Goal: Information Seeking & Learning: Learn about a topic

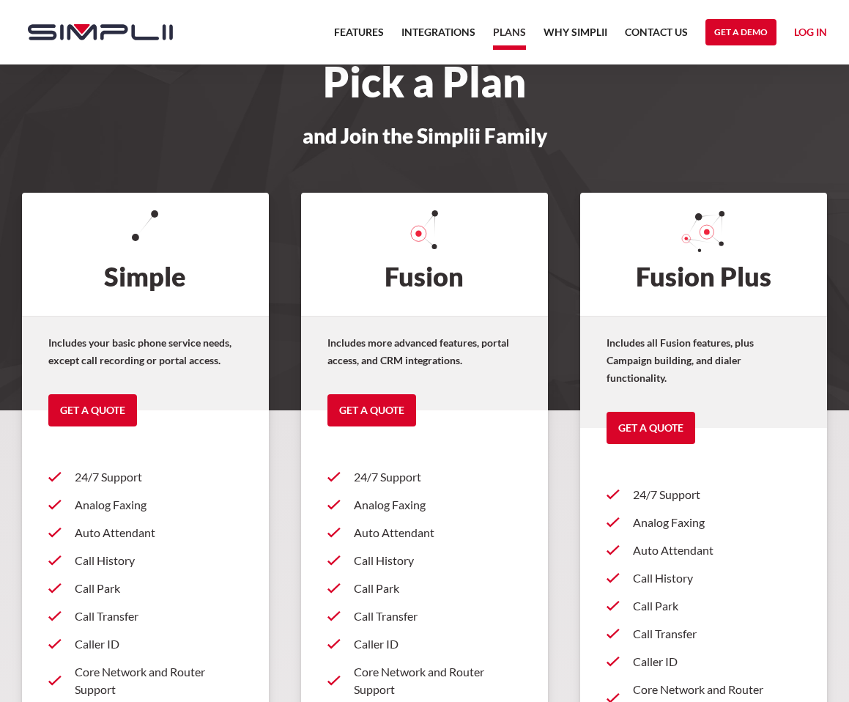
scroll to position [13, 0]
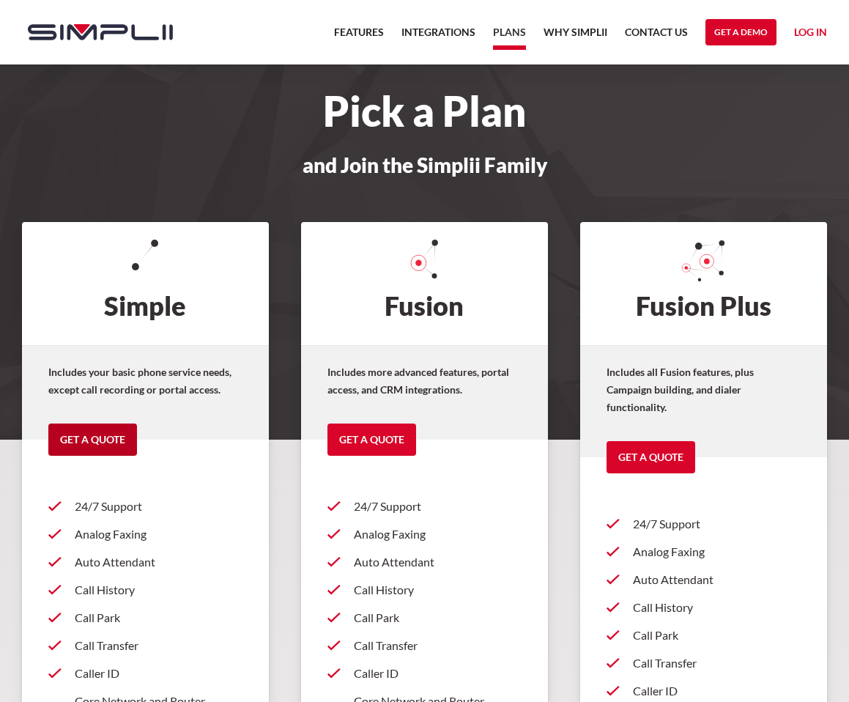
click at [118, 450] on link "Get a Quote" at bounding box center [92, 439] width 89 height 32
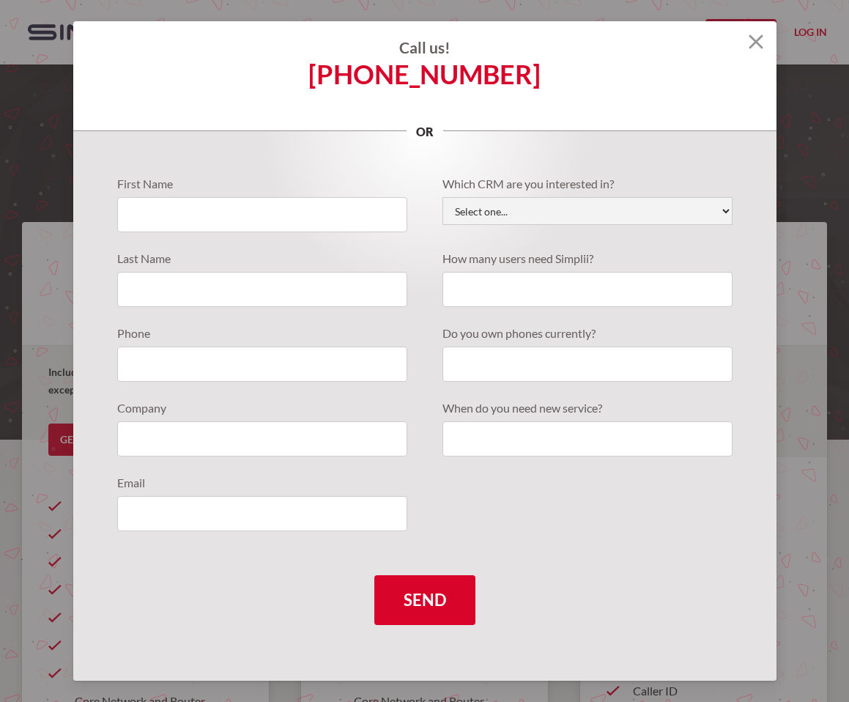
click at [755, 42] on img at bounding box center [756, 41] width 15 height 15
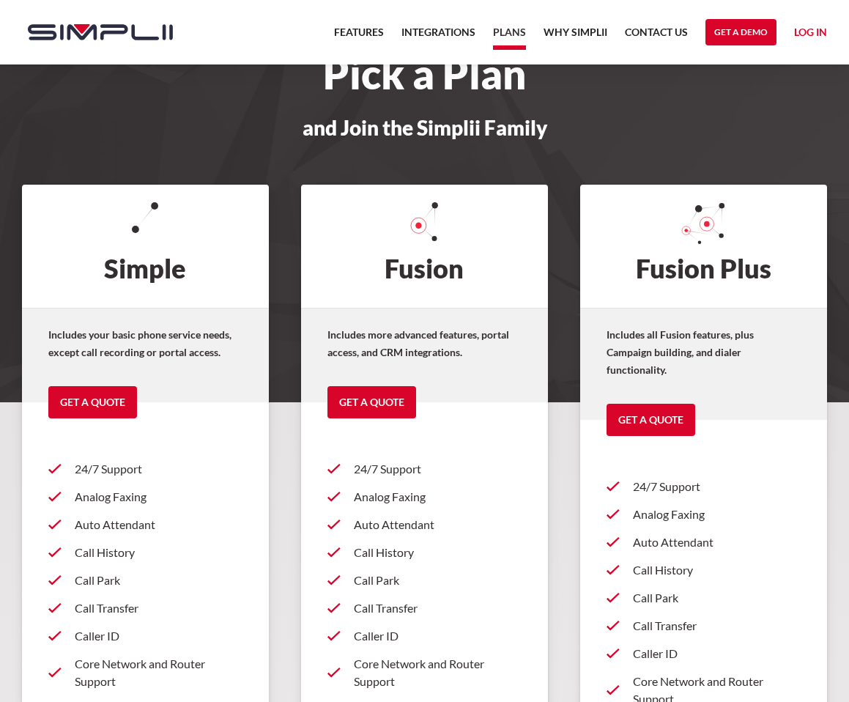
scroll to position [0, 0]
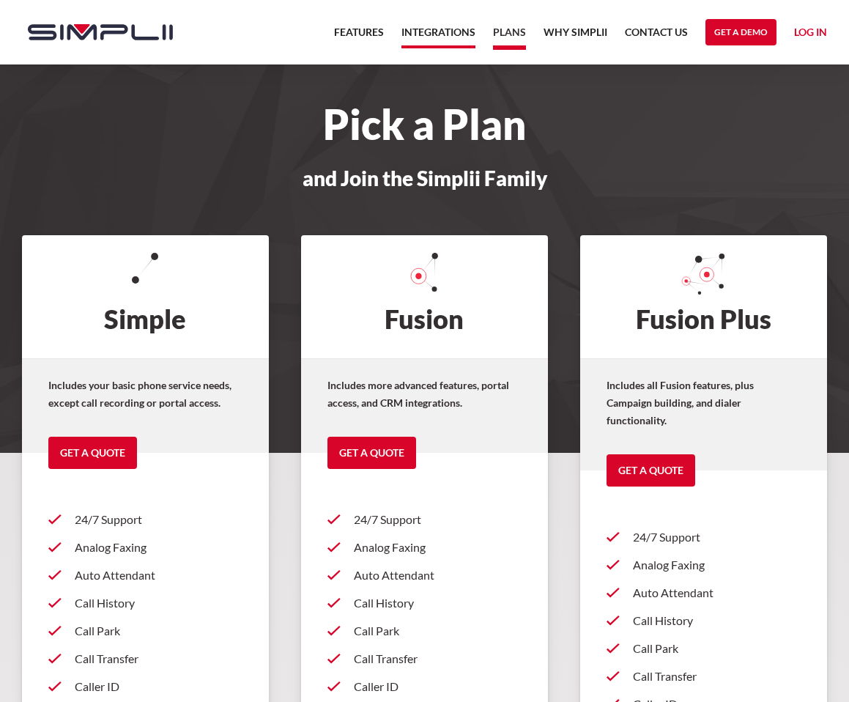
click at [434, 42] on link "Integrations" at bounding box center [438, 35] width 74 height 25
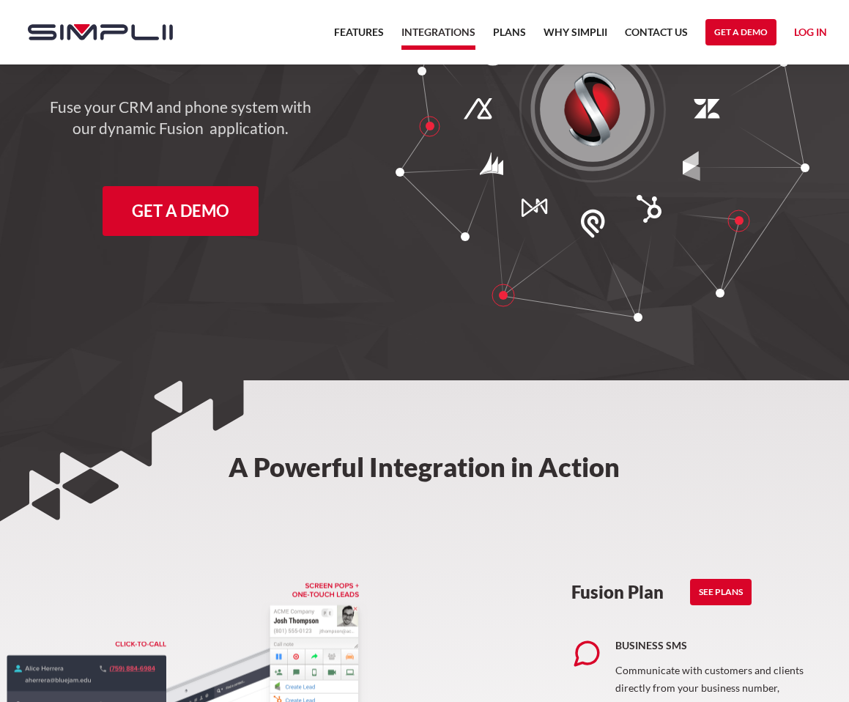
scroll to position [52, 0]
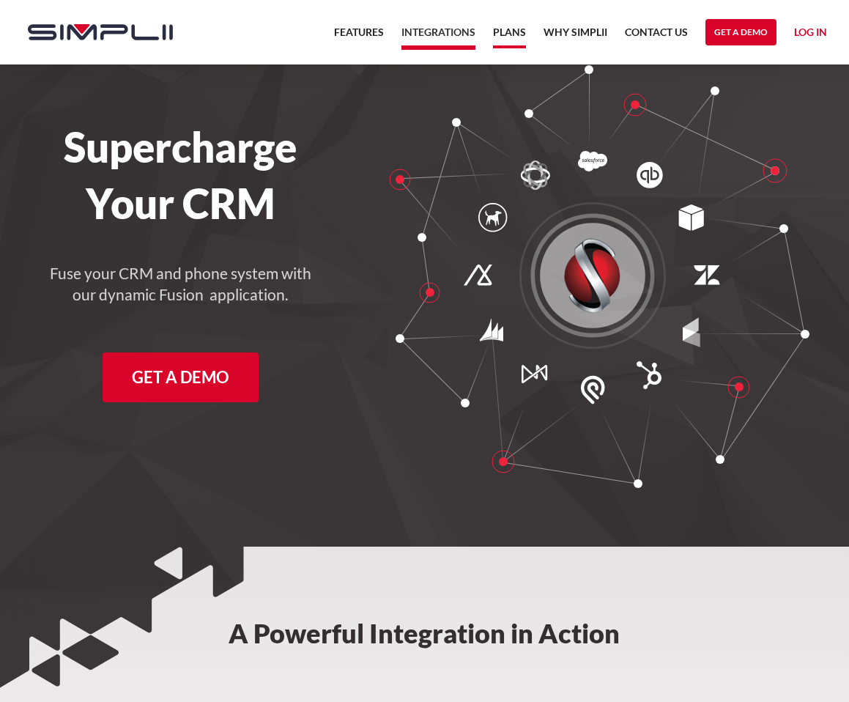
click at [502, 36] on link "Plans" at bounding box center [509, 35] width 33 height 25
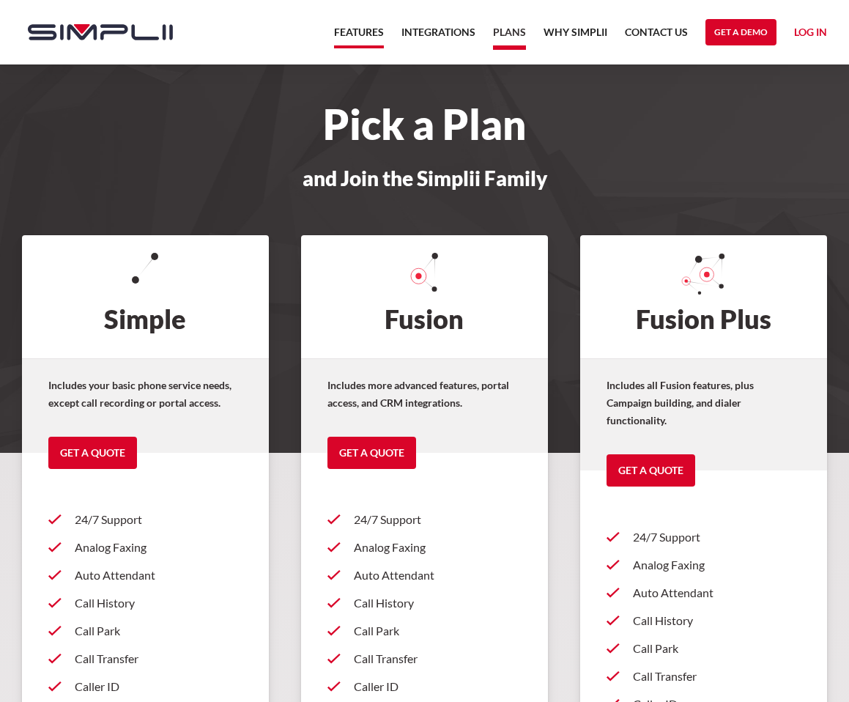
click at [368, 39] on link "Features" at bounding box center [359, 35] width 50 height 25
